Goal: Information Seeking & Learning: Learn about a topic

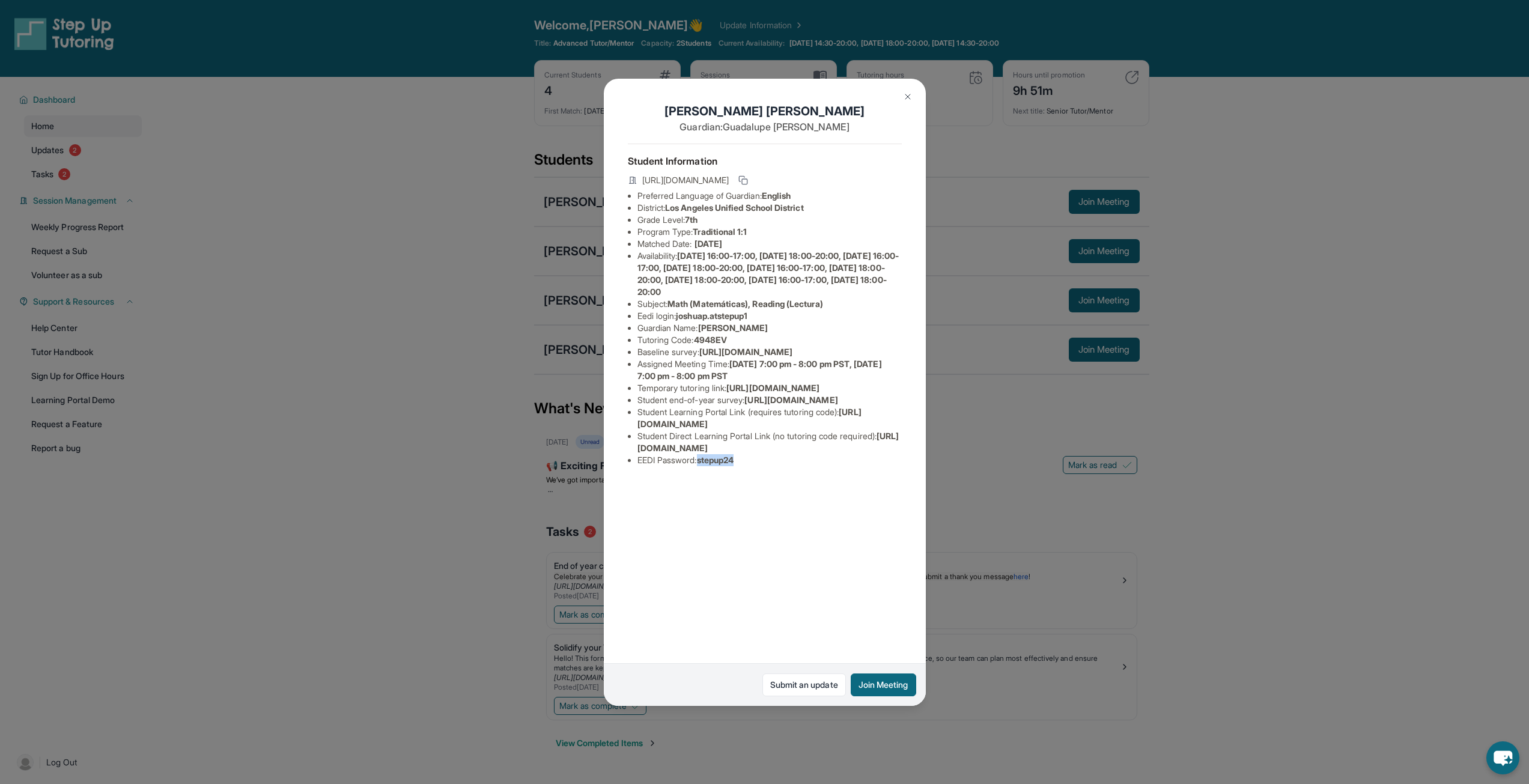
click at [903, 97] on img at bounding box center [908, 97] width 10 height 10
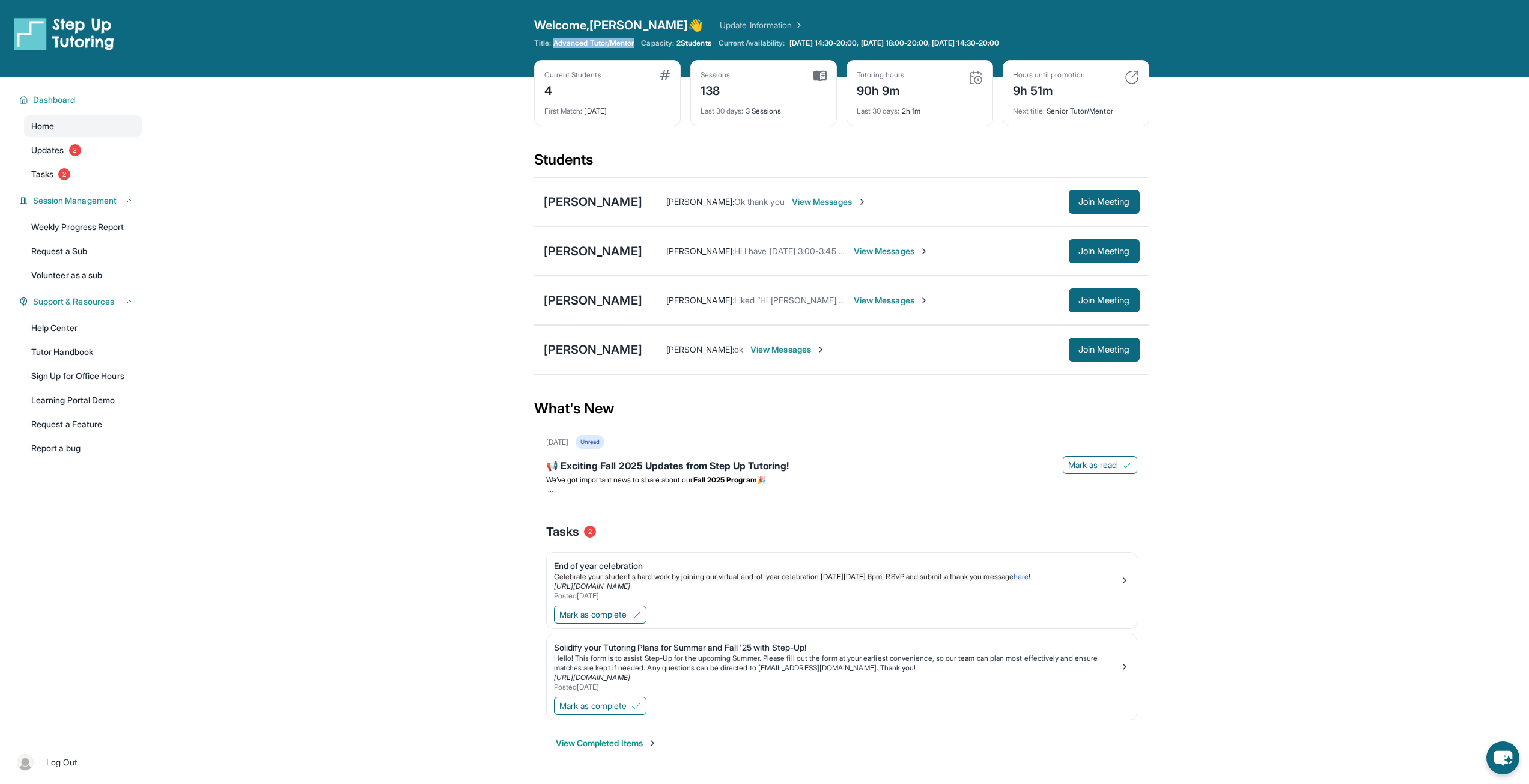
drag, startPoint x: 554, startPoint y: 42, endPoint x: 637, endPoint y: 44, distance: 83.0
click at [634, 44] on span "Advanced Tutor/Mentor" at bounding box center [593, 44] width 80 height 10
click at [680, 40] on div "Capacity: 2 Students" at bounding box center [676, 44] width 70 height 10
click at [696, 40] on span "2 Students" at bounding box center [694, 44] width 35 height 10
click at [63, 151] on span "Updates" at bounding box center [48, 150] width 33 height 12
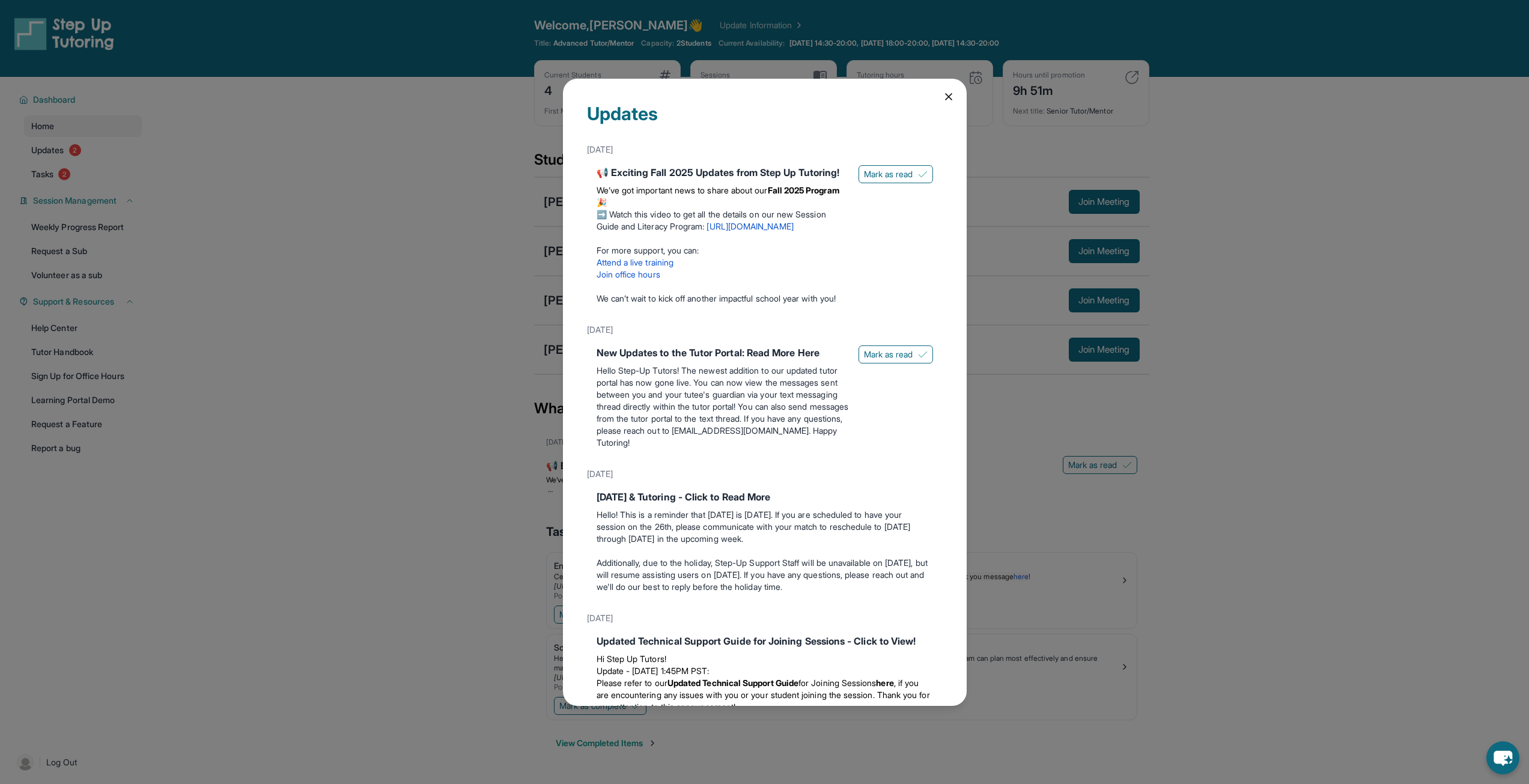
click at [62, 182] on div "Updates [DATE] 📢 Exciting Fall 2025 Updates from Step Up Tutoring! We’ve got im…" at bounding box center [764, 392] width 1529 height 784
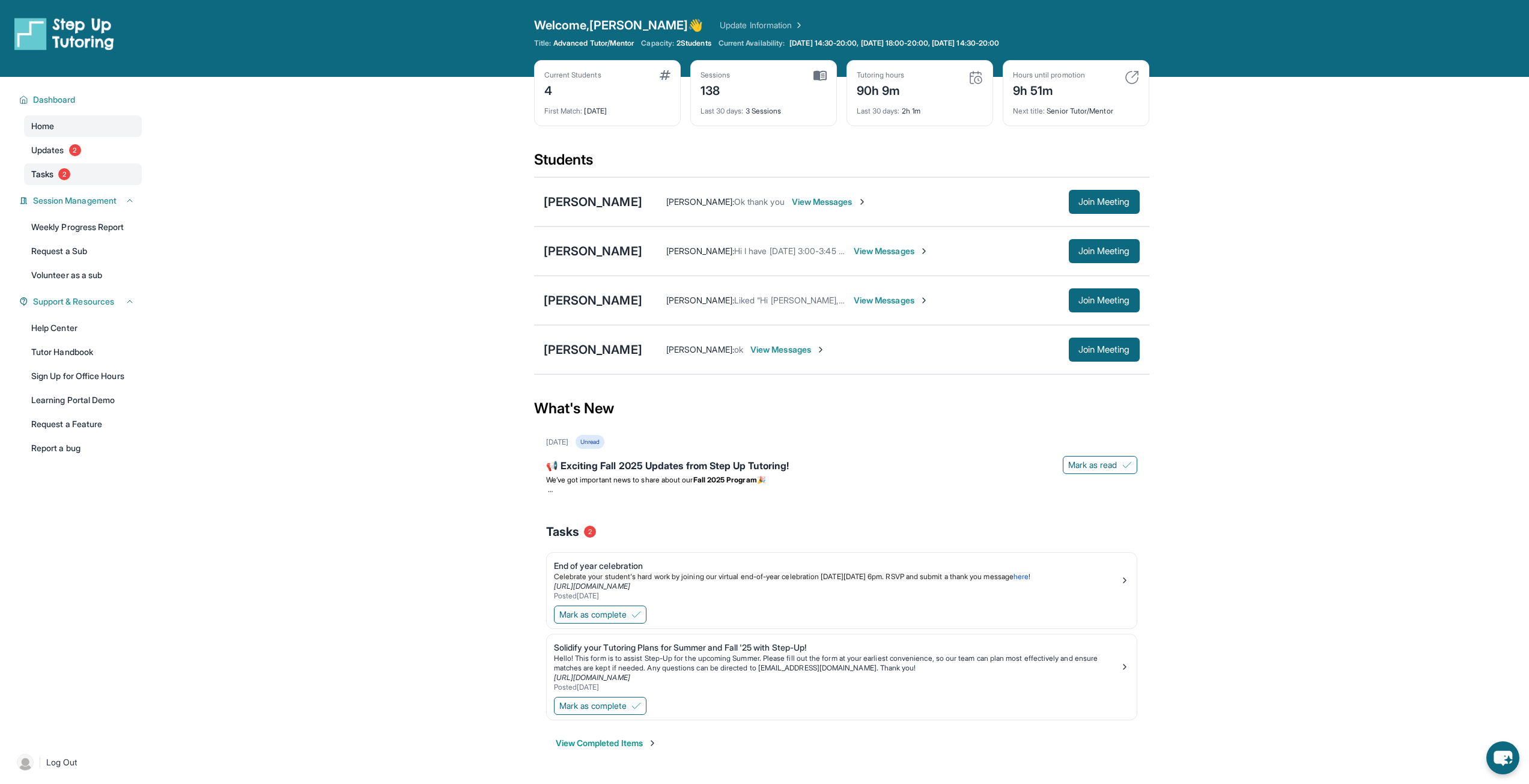
click at [53, 181] on link "Tasks 2" at bounding box center [83, 174] width 118 height 21
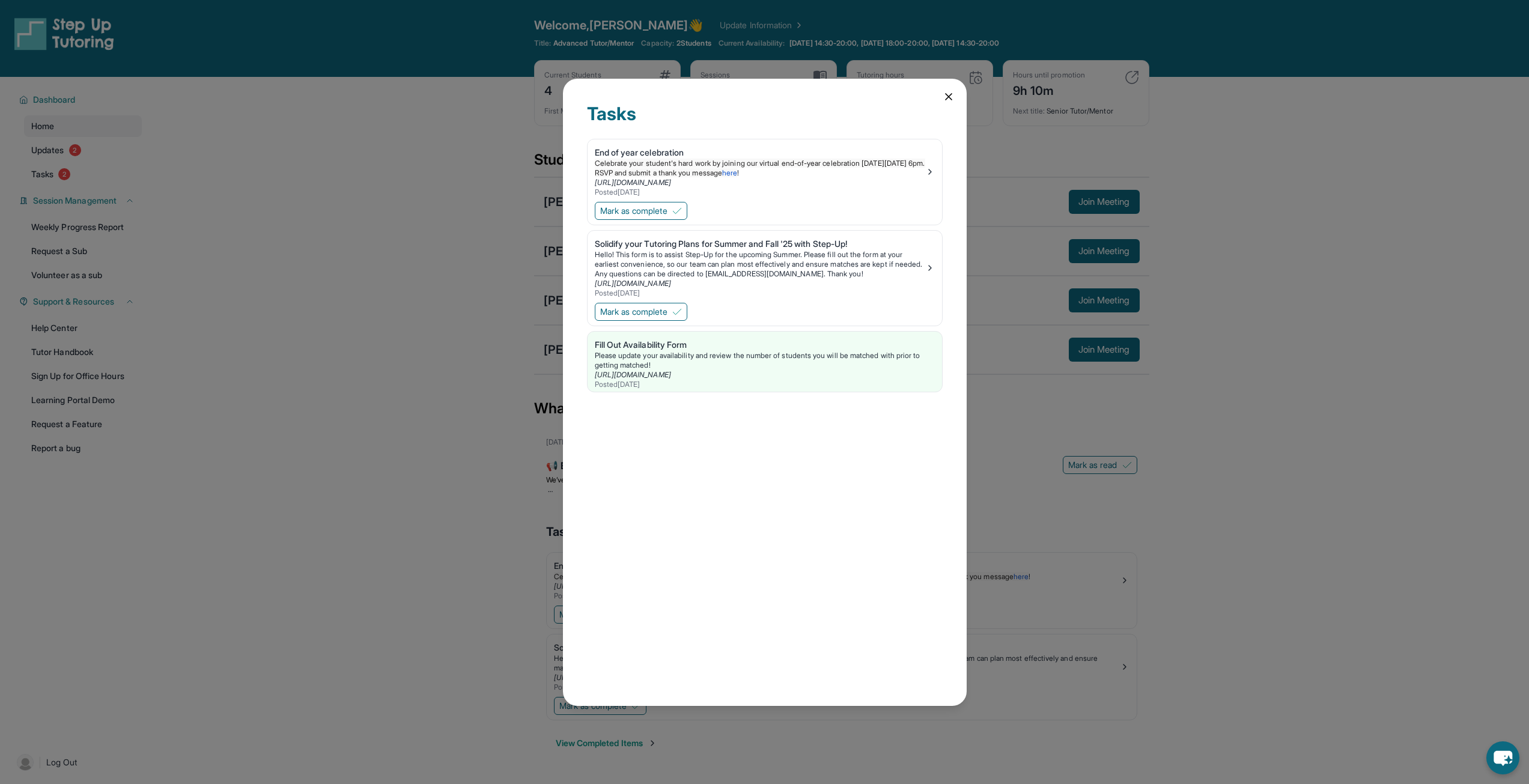
click at [955, 99] on div "Tasks End of year celebration Celebrate your student's hard work by joining our…" at bounding box center [765, 392] width 404 height 627
click at [951, 98] on icon at bounding box center [948, 96] width 12 height 12
